Goal: Information Seeking & Learning: Learn about a topic

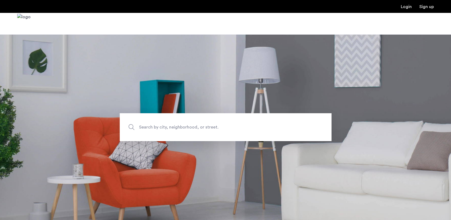
click at [244, 125] on span "Search by city, neighborhood, or street." at bounding box center [213, 127] width 148 height 7
click at [244, 125] on input "Search by city, neighborhood, or street." at bounding box center [226, 127] width 212 height 28
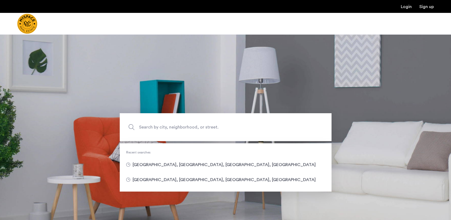
type input "**********"
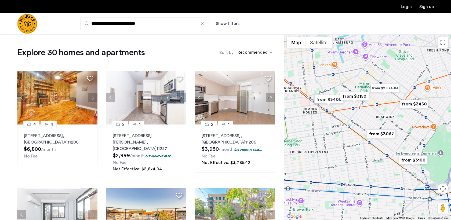
click at [228, 28] on div "**********" at bounding box center [252, 23] width 364 height 13
click at [228, 25] on button "Show filters" at bounding box center [228, 23] width 24 height 6
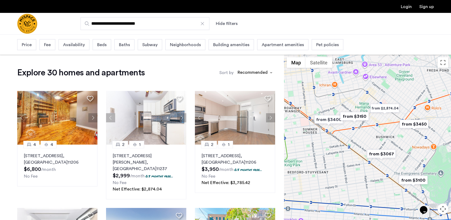
click at [104, 44] on span "Beds" at bounding box center [101, 45] width 9 height 6
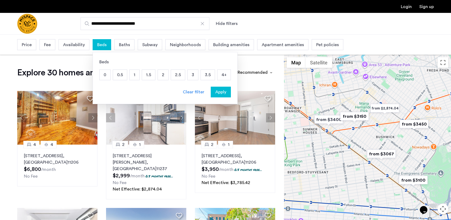
click at [192, 75] on p "3" at bounding box center [193, 75] width 10 height 10
click at [222, 74] on p "4+" at bounding box center [223, 75] width 13 height 10
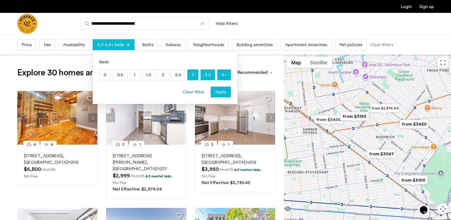
click at [222, 90] on span "Apply" at bounding box center [220, 92] width 11 height 6
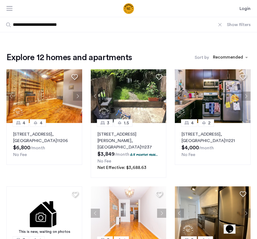
click at [242, 25] on button "Show filters" at bounding box center [239, 24] width 24 height 6
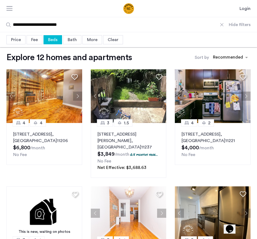
click at [54, 38] on div "Beds" at bounding box center [52, 39] width 19 height 9
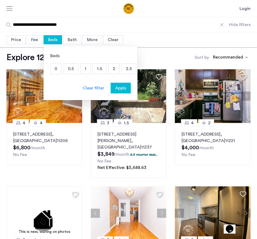
scroll to position [0, 44]
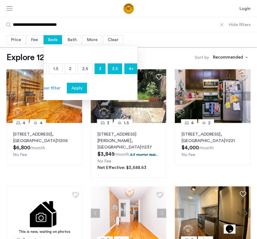
click at [235, 25] on button "Hide filters" at bounding box center [240, 24] width 22 height 6
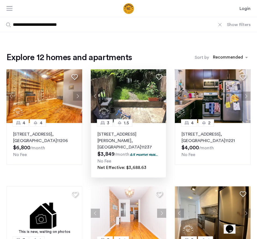
click at [122, 133] on p "311 Troutman St, Unit 1R, Brooklyn , NY 11237" at bounding box center [128, 140] width 62 height 19
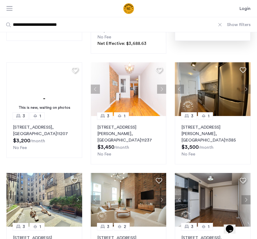
scroll to position [137, 0]
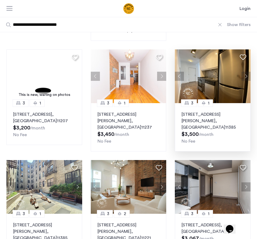
click at [246, 72] on button "Next apartment" at bounding box center [245, 76] width 9 height 9
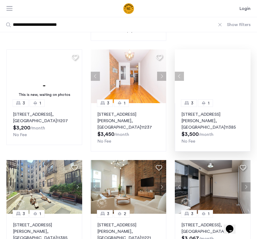
click at [246, 72] on div at bounding box center [213, 76] width 76 height 54
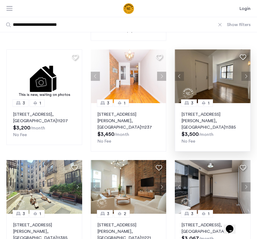
click at [246, 72] on button "Next apartment" at bounding box center [245, 76] width 9 height 9
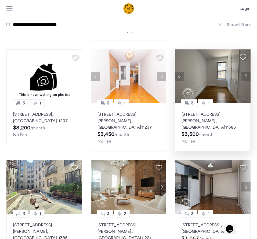
click at [246, 72] on button "Next apartment" at bounding box center [245, 76] width 9 height 9
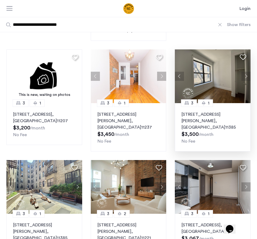
click at [246, 72] on button "Next apartment" at bounding box center [245, 76] width 9 height 9
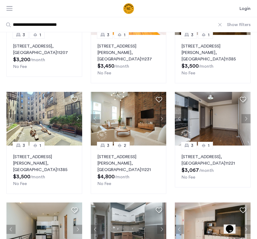
scroll to position [209, 0]
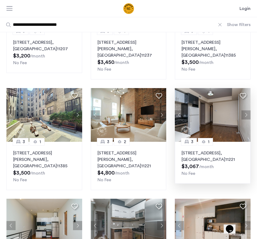
click at [247, 110] on button "Next apartment" at bounding box center [245, 114] width 9 height 9
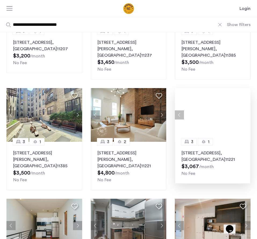
click at [247, 101] on div at bounding box center [213, 115] width 76 height 54
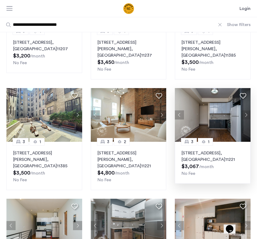
click at [246, 110] on button "Next apartment" at bounding box center [245, 114] width 9 height 9
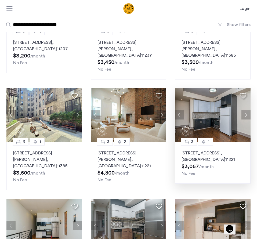
click at [246, 110] on button "Next apartment" at bounding box center [245, 114] width 9 height 9
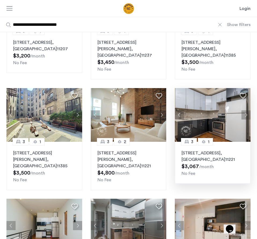
click at [207, 150] on p "1223 Bushwick Ave, Unit 5B, Brooklyn , NY 11221" at bounding box center [212, 156] width 62 height 13
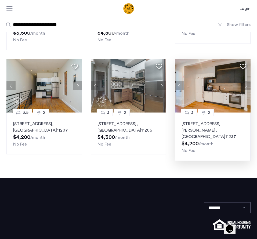
scroll to position [0, 0]
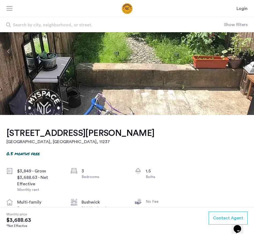
scroll to position [49, 0]
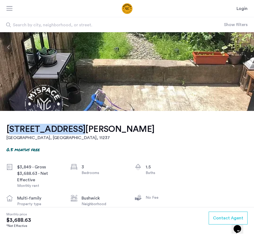
drag, startPoint x: 5, startPoint y: 127, endPoint x: 64, endPoint y: 127, distance: 59.6
copy h1 "[STREET_ADDRESS][PERSON_NAME]"
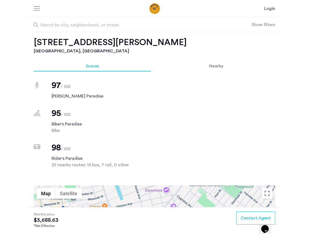
scroll to position [0, 0]
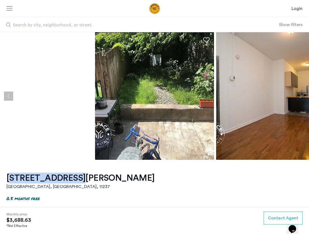
click at [257, 95] on button "Next apartment" at bounding box center [300, 96] width 9 height 9
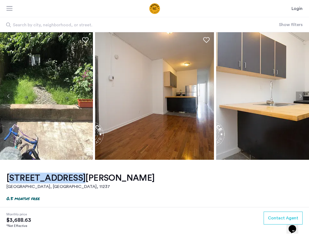
click at [257, 95] on button "Next apartment" at bounding box center [300, 96] width 9 height 9
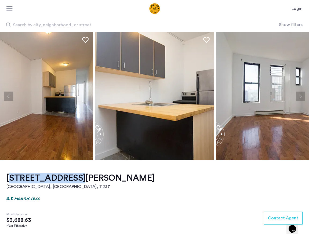
click at [257, 95] on button "Next apartment" at bounding box center [300, 96] width 9 height 9
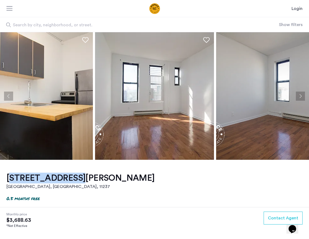
click at [146, 115] on img at bounding box center [154, 95] width 119 height 127
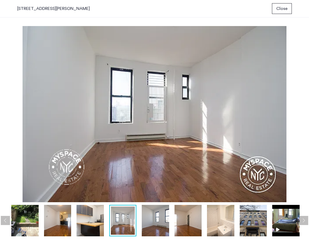
click at [257, 227] on img at bounding box center [285, 220] width 27 height 31
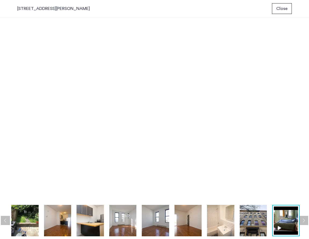
click at [257, 12] on button "Close" at bounding box center [282, 8] width 20 height 11
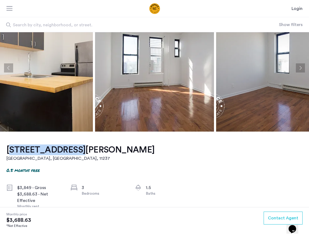
scroll to position [111, 0]
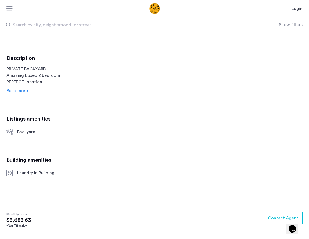
scroll to position [246, 0]
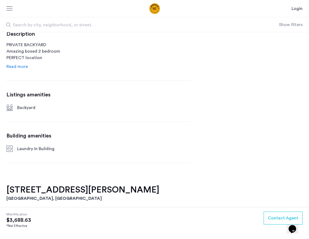
click at [23, 67] on span "Read more" at bounding box center [16, 66] width 21 height 4
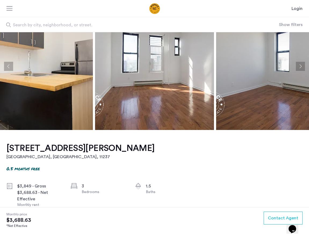
scroll to position [0, 0]
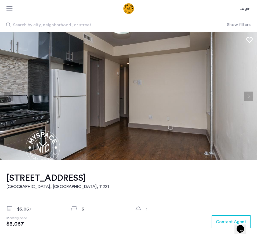
click at [251, 98] on button "Next apartment" at bounding box center [248, 96] width 9 height 9
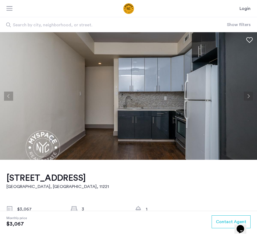
click at [251, 98] on button "Next apartment" at bounding box center [248, 96] width 9 height 9
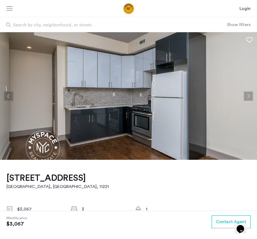
click at [251, 98] on button "Next apartment" at bounding box center [248, 96] width 9 height 9
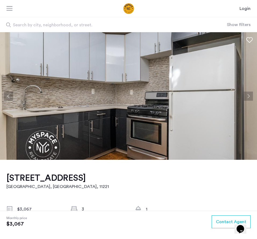
click at [251, 98] on button "Next apartment" at bounding box center [248, 96] width 9 height 9
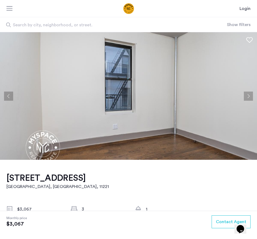
click at [251, 98] on button "Next apartment" at bounding box center [248, 96] width 9 height 9
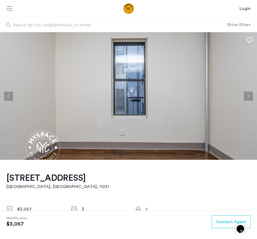
click at [251, 98] on button "Next apartment" at bounding box center [248, 96] width 9 height 9
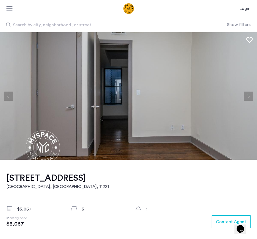
click at [251, 98] on button "Next apartment" at bounding box center [248, 96] width 9 height 9
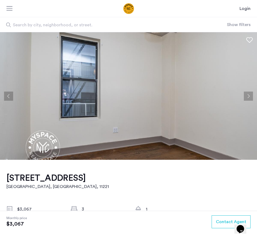
click at [251, 98] on button "Next apartment" at bounding box center [248, 96] width 9 height 9
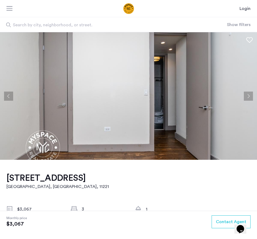
click at [251, 98] on button "Next apartment" at bounding box center [248, 96] width 9 height 9
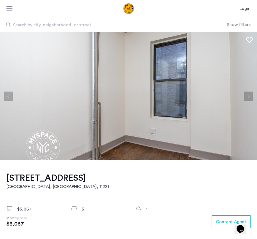
click at [251, 98] on button "Next apartment" at bounding box center [248, 96] width 9 height 9
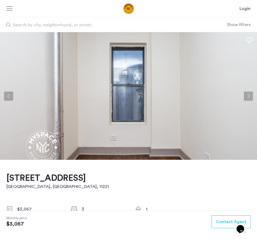
click at [251, 98] on button "Next apartment" at bounding box center [248, 96] width 9 height 9
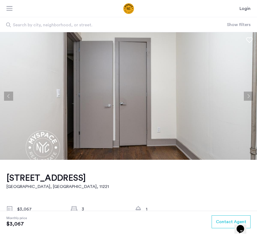
click at [251, 98] on button "Next apartment" at bounding box center [248, 96] width 9 height 9
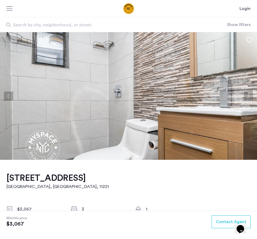
click at [251, 98] on button "Next apartment" at bounding box center [248, 96] width 9 height 9
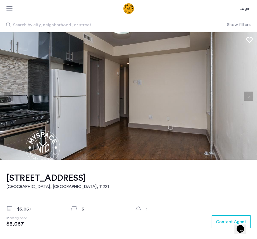
click at [252, 98] on button "Next apartment" at bounding box center [248, 96] width 9 height 9
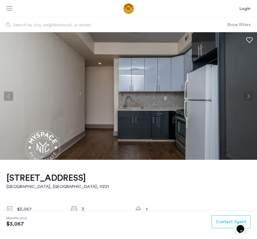
click at [252, 99] on button "Next apartment" at bounding box center [248, 96] width 9 height 9
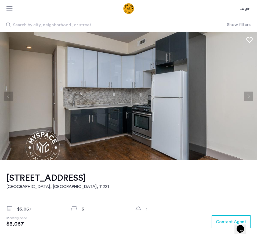
click at [252, 99] on button "Next apartment" at bounding box center [248, 96] width 9 height 9
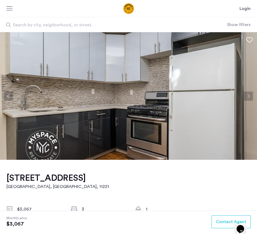
click at [252, 99] on button "Next apartment" at bounding box center [248, 96] width 9 height 9
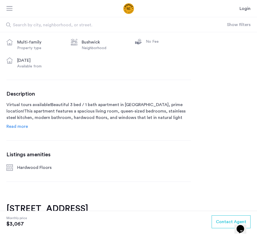
scroll to position [189, 0]
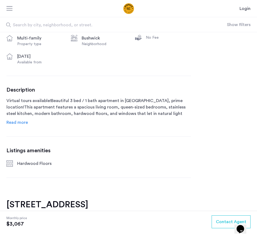
click at [24, 124] on span "Read more" at bounding box center [16, 122] width 21 height 4
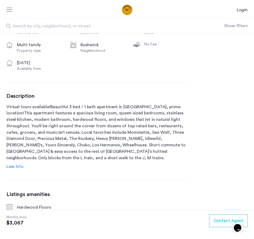
scroll to position [0, 0]
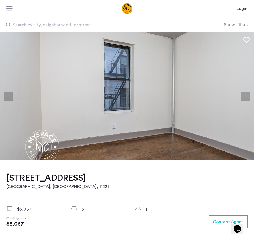
click at [247, 97] on button "Next apartment" at bounding box center [245, 96] width 9 height 9
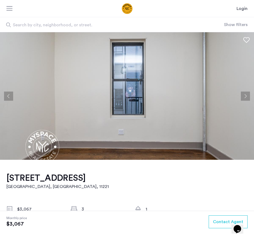
click at [247, 97] on button "Next apartment" at bounding box center [245, 96] width 9 height 9
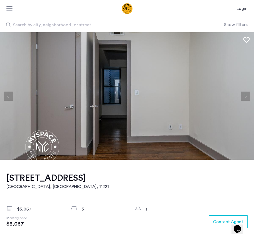
click at [247, 97] on button "Next apartment" at bounding box center [245, 96] width 9 height 9
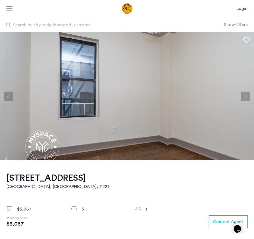
click at [247, 97] on button "Next apartment" at bounding box center [245, 96] width 9 height 9
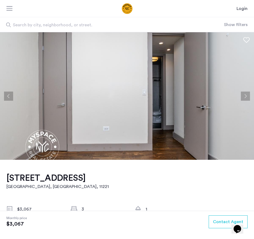
click at [247, 97] on button "Next apartment" at bounding box center [245, 96] width 9 height 9
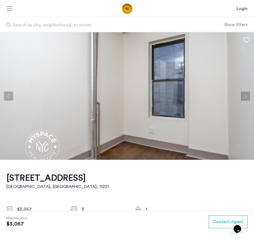
click at [247, 97] on button "Next apartment" at bounding box center [245, 96] width 9 height 9
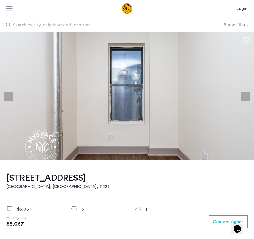
click at [247, 97] on button "Next apartment" at bounding box center [245, 96] width 9 height 9
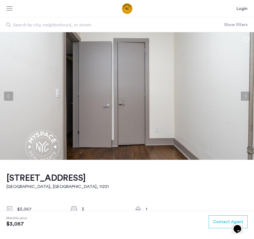
click at [247, 97] on button "Next apartment" at bounding box center [245, 96] width 9 height 9
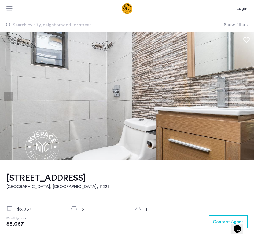
click at [245, 97] on button "Next apartment" at bounding box center [245, 96] width 9 height 9
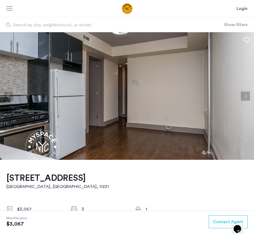
click at [245, 97] on button "Next apartment" at bounding box center [245, 96] width 9 height 9
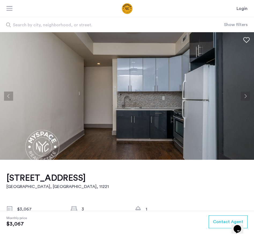
drag, startPoint x: 4, startPoint y: 175, endPoint x: 78, endPoint y: 178, distance: 73.9
copy h1 "1223 Bushwick Ave"
